Goal: Find specific page/section: Find specific page/section

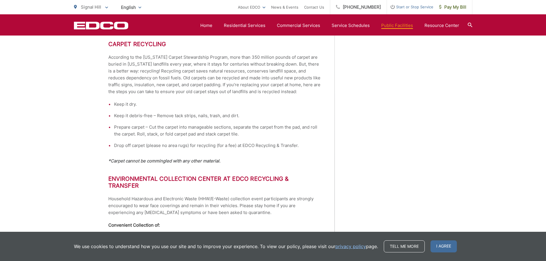
scroll to position [330, 0]
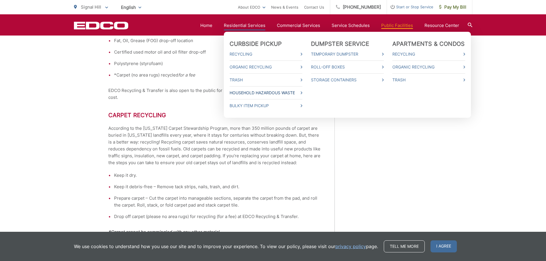
click at [302, 90] on span at bounding box center [302, 92] width 2 height 7
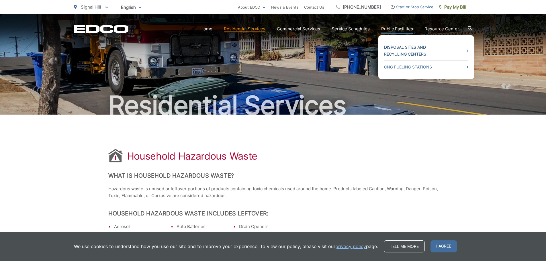
click at [404, 51] on link "Disposal Sites and Recycling Centers" at bounding box center [426, 51] width 84 height 14
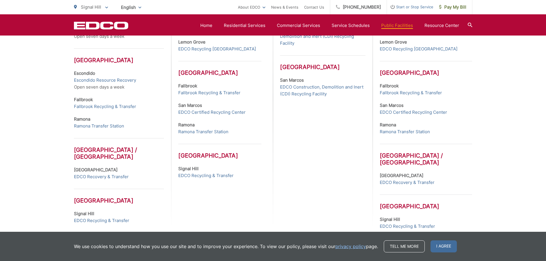
scroll to position [250, 0]
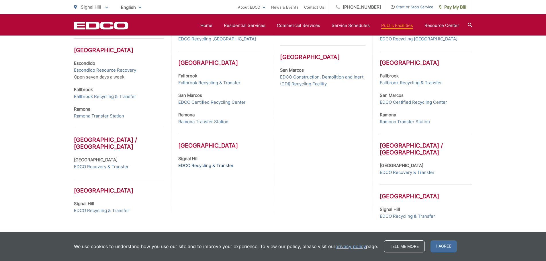
click at [208, 167] on link "EDCO Recycling & Transfer" at bounding box center [205, 165] width 55 height 7
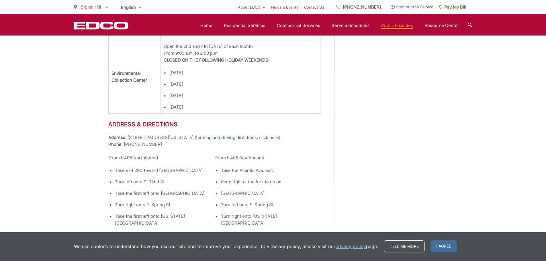
scroll to position [774, 0]
